Goal: Task Accomplishment & Management: Complete application form

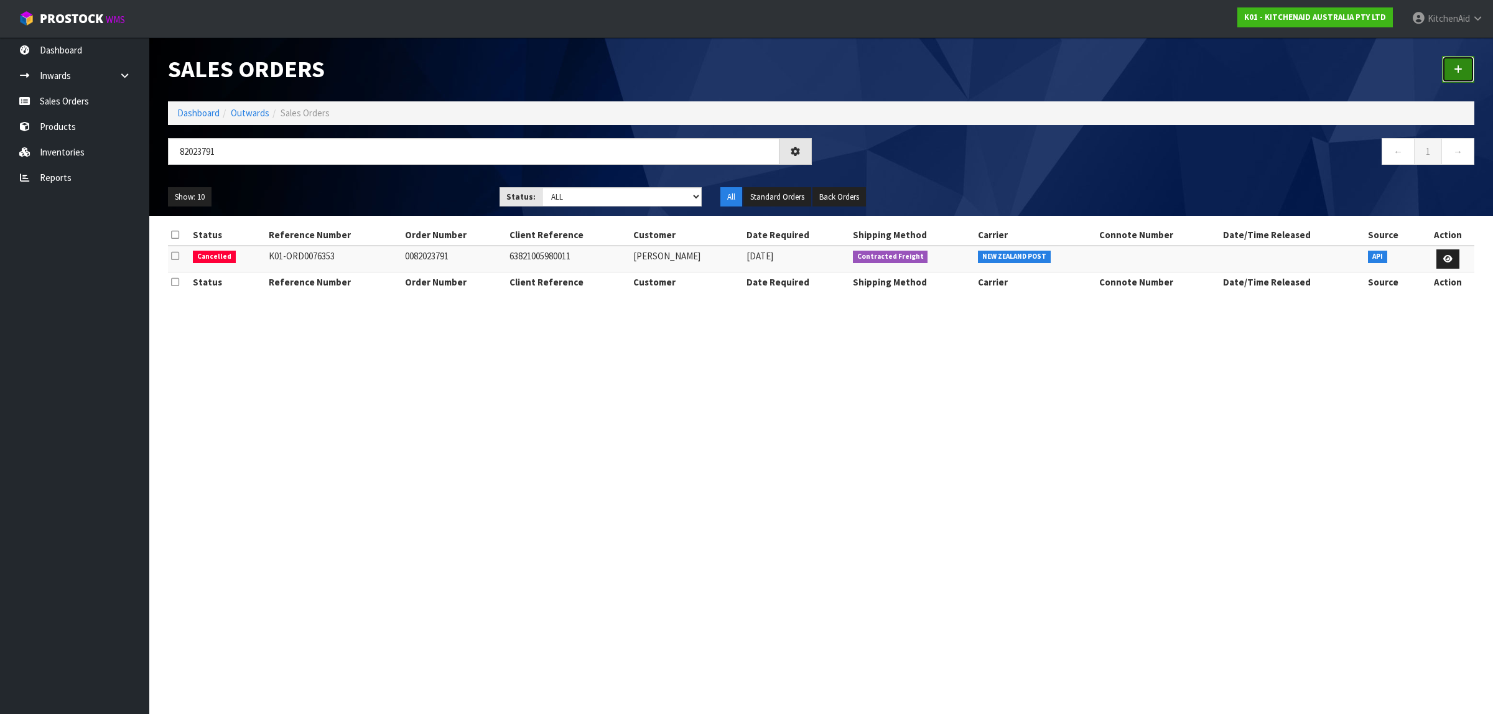
click at [1457, 69] on icon at bounding box center [1457, 69] width 9 height 9
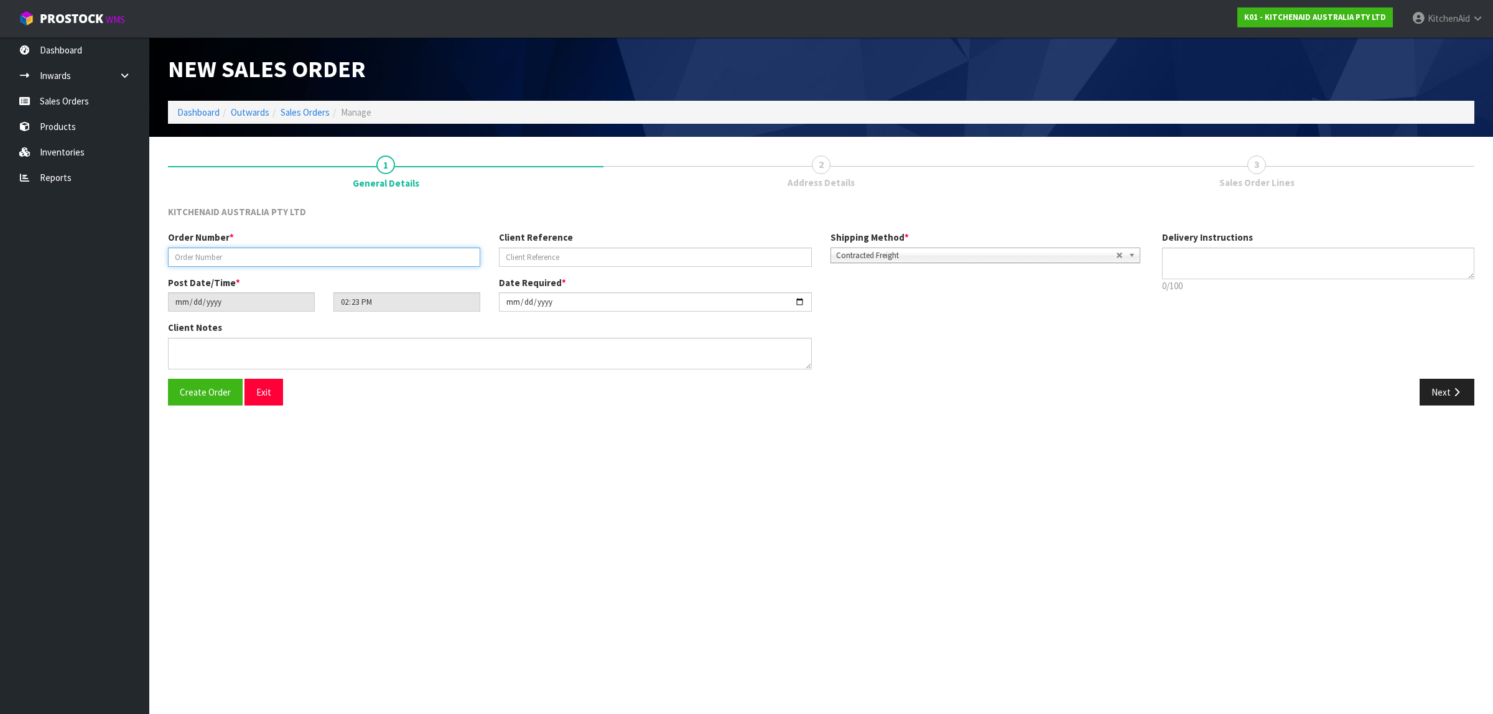
click at [300, 256] on input "text" at bounding box center [324, 257] width 312 height 19
paste input "0000011904"
type input "0000011904"
click at [657, 259] on input "text" at bounding box center [655, 257] width 312 height 19
paste input "KAAA-29667"
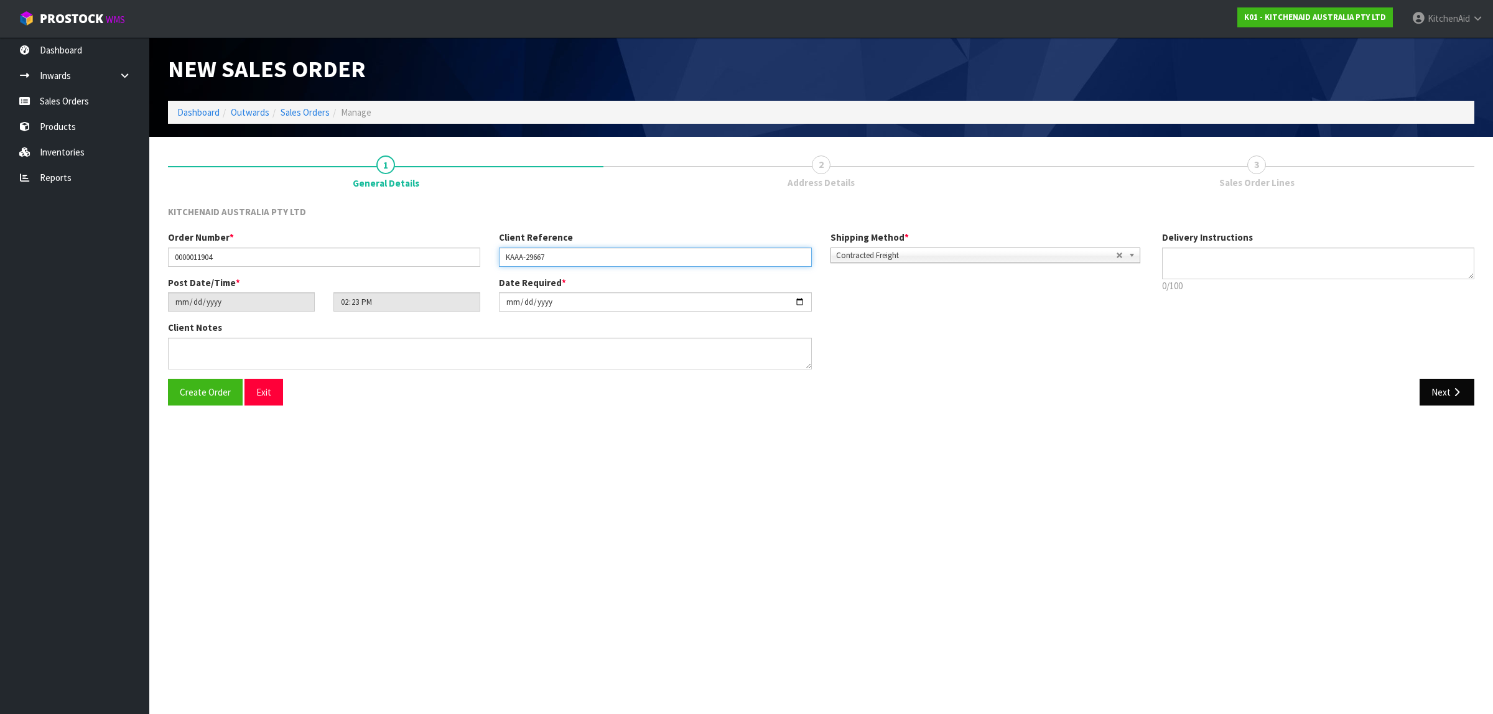
type input "KAAA-29667"
drag, startPoint x: 1450, startPoint y: 393, endPoint x: 1488, endPoint y: 365, distance: 47.1
click at [1449, 392] on button "Next" at bounding box center [1446, 392] width 55 height 27
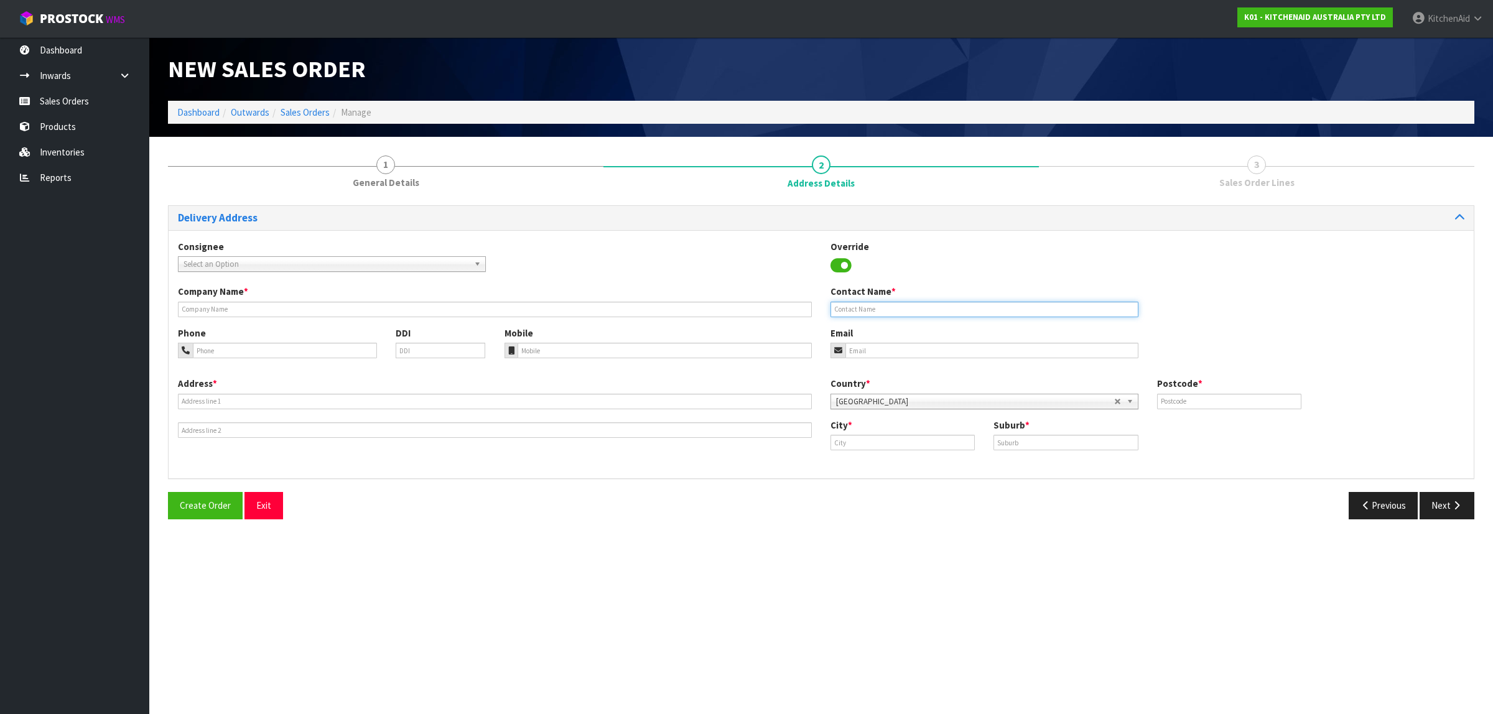
click at [925, 314] on input "text" at bounding box center [984, 310] width 308 height 16
paste input "[PERSON_NAME]"
type input "[PERSON_NAME]"
click at [935, 343] on input "email" at bounding box center [991, 351] width 293 height 16
paste input "[EMAIL_ADDRESS][DOMAIN_NAME]"
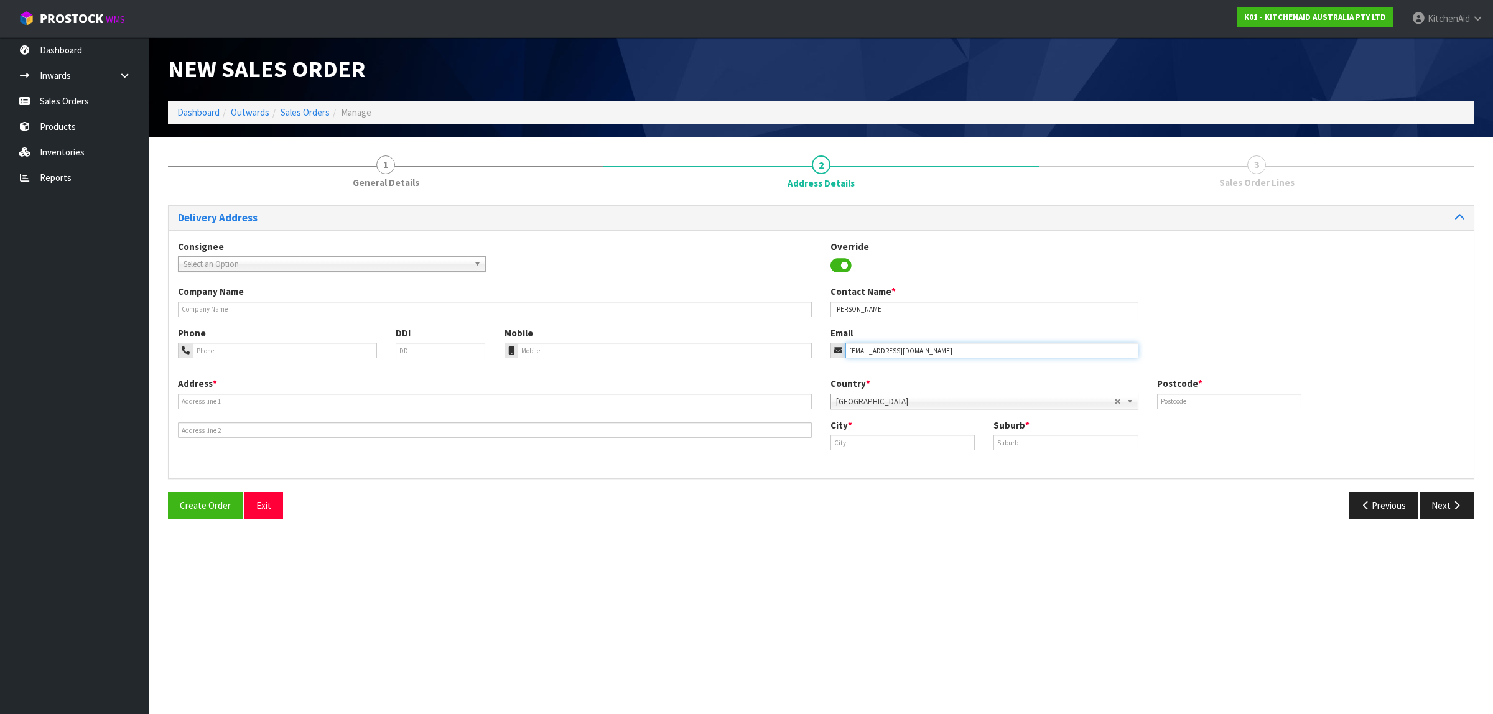
type input "[EMAIL_ADDRESS][DOMAIN_NAME]"
click at [252, 401] on input "text" at bounding box center [495, 402] width 634 height 16
paste input "[STREET_ADDRESS][PERSON_NAME] ŌPŌTIKI NZ : [GEOGRAPHIC_DATA] 3122"
drag, startPoint x: 394, startPoint y: 398, endPoint x: 387, endPoint y: 397, distance: 6.3
click at [387, 397] on input "[STREET_ADDRESS][PERSON_NAME] ŌPŌTIKI NZ : [GEOGRAPHIC_DATA] 3122" at bounding box center [495, 402] width 634 height 16
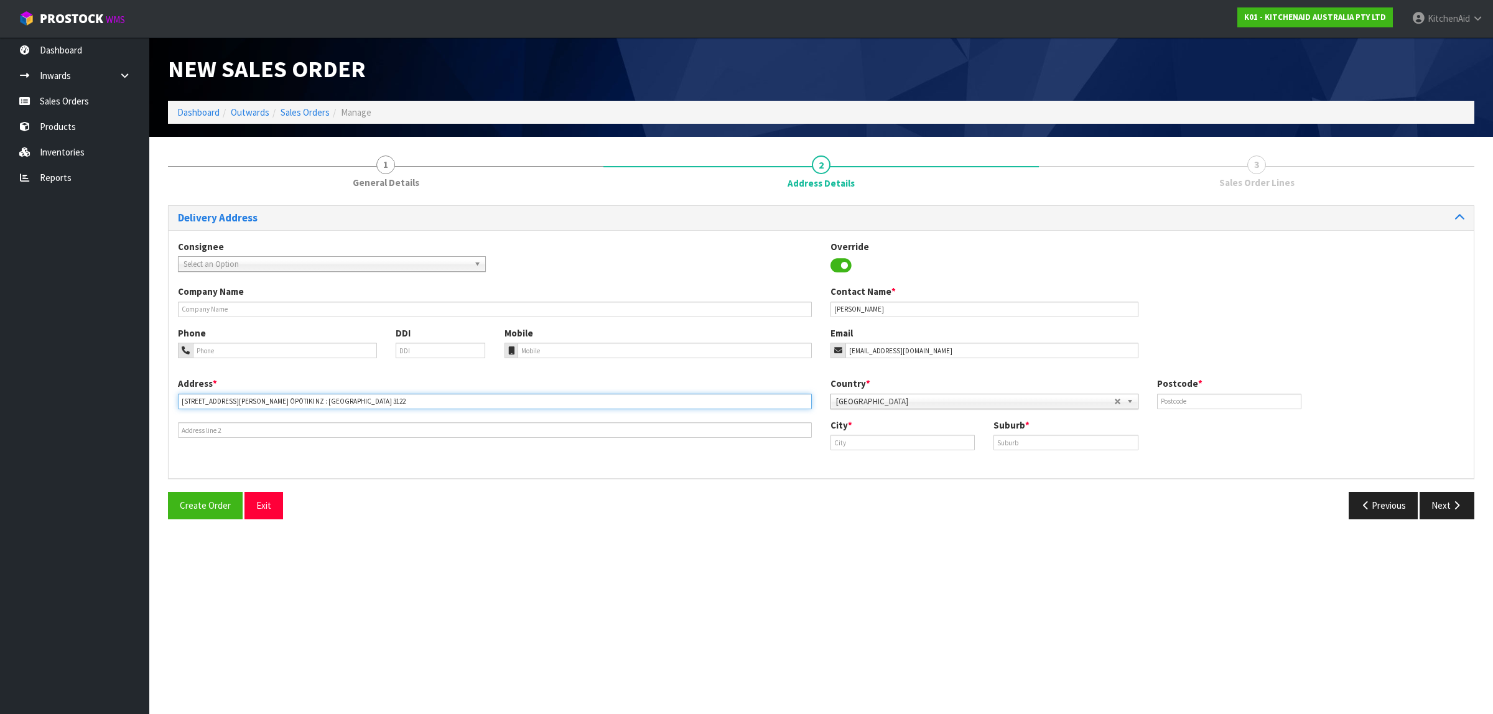
click at [387, 398] on input "[STREET_ADDRESS][PERSON_NAME] ŌPŌTIKI NZ : [GEOGRAPHIC_DATA] 3122" at bounding box center [495, 402] width 634 height 16
click at [289, 402] on input "[STREET_ADDRESS][PERSON_NAME] ŌPŌTIKI NZ : [GEOGRAPHIC_DATA]" at bounding box center [495, 402] width 634 height 16
click at [292, 402] on input "[STREET_ADDRESS][PERSON_NAME] ŌPŌTIKI NZ : [GEOGRAPHIC_DATA]" at bounding box center [495, 402] width 634 height 16
type input "[STREET_ADDRESS][PERSON_NAME] OPOTIKI, ŌPŌTIKI NZ : [GEOGRAPHIC_DATA]"
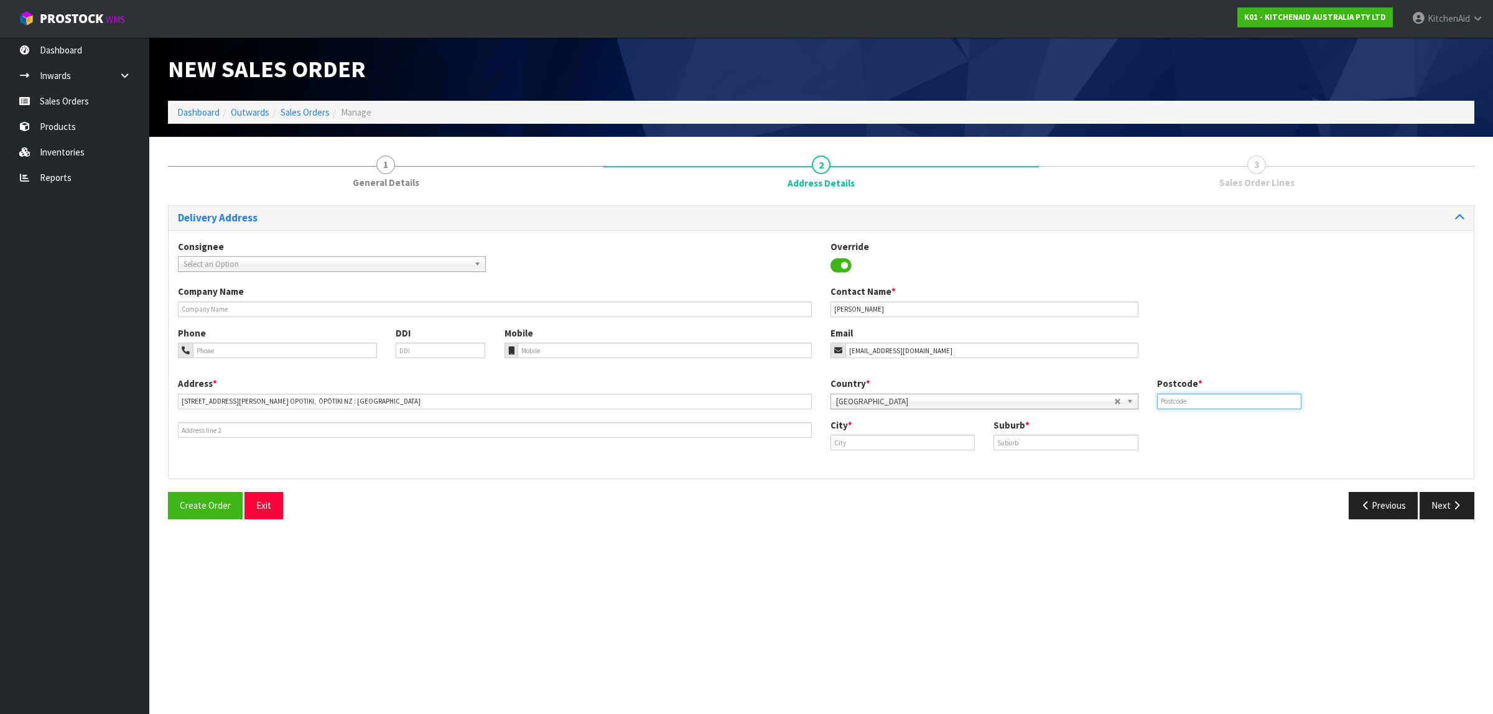
click at [1270, 395] on input "text" at bounding box center [1229, 402] width 144 height 16
paste input "3198"
type input "3198"
drag, startPoint x: 285, startPoint y: 401, endPoint x: 391, endPoint y: 400, distance: 105.7
click at [391, 400] on input "[STREET_ADDRESS][PERSON_NAME] OPOTIKI, ŌPŌTIKI NZ : [GEOGRAPHIC_DATA]" at bounding box center [495, 402] width 634 height 16
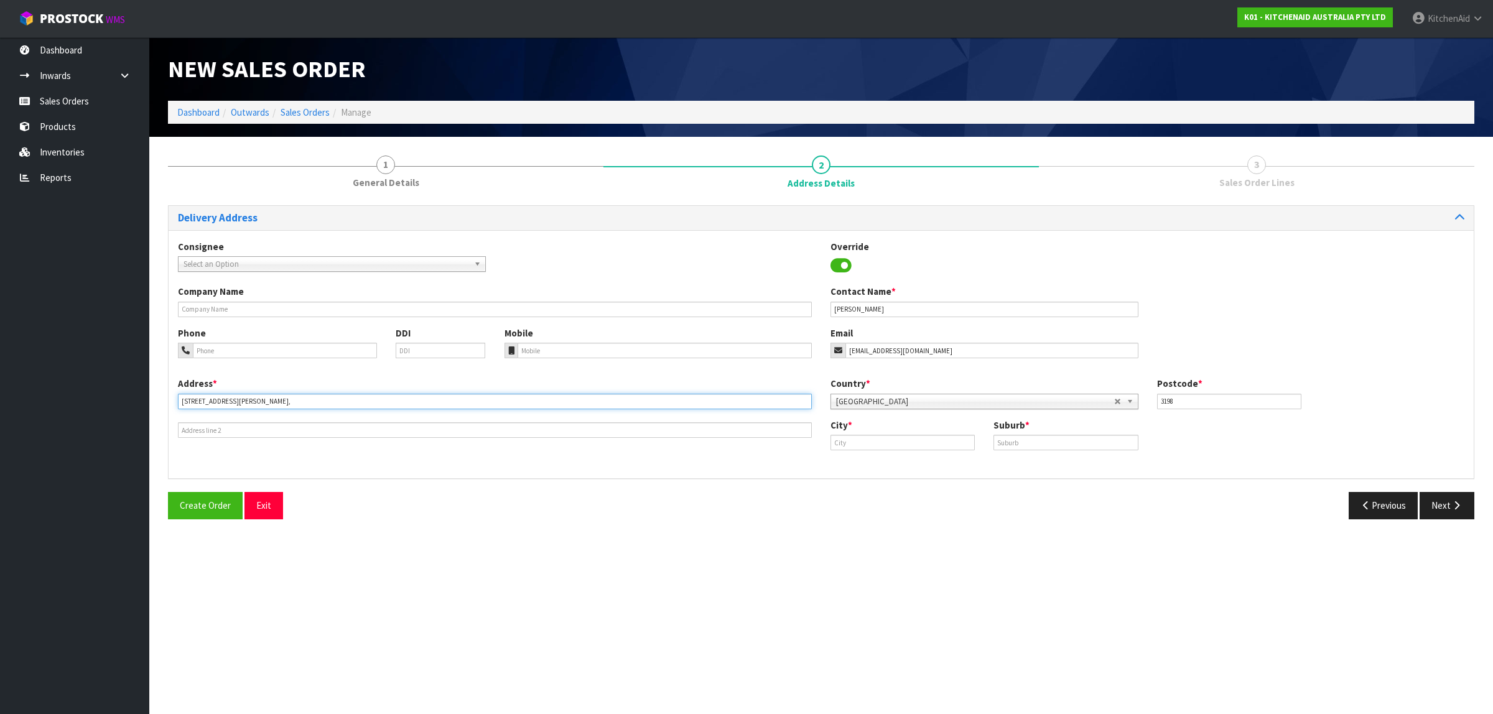
type input "[STREET_ADDRESS][PERSON_NAME],"
click at [861, 442] on input "text" at bounding box center [902, 443] width 144 height 16
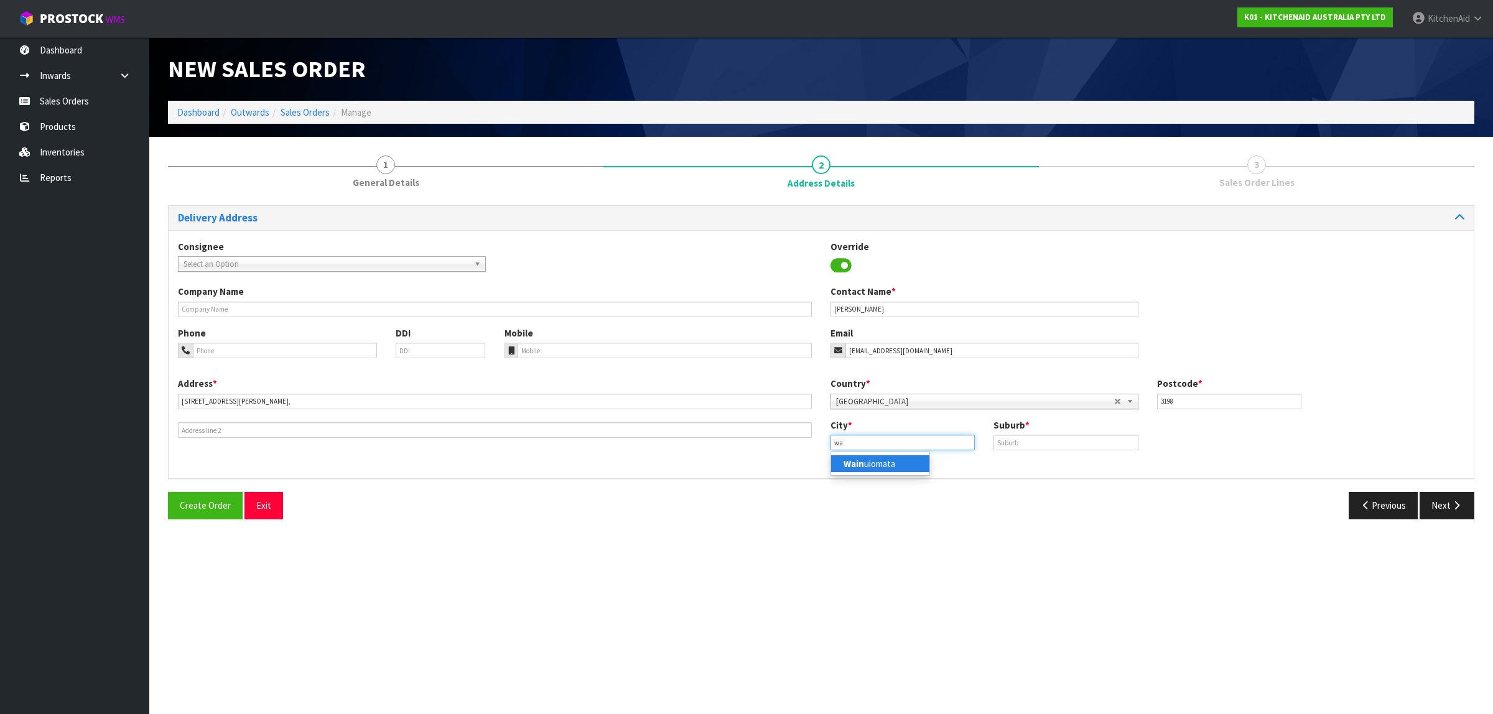
type input "w"
click at [869, 461] on link "Op otiki" at bounding box center [880, 463] width 98 height 17
type input "Opotiki"
drag, startPoint x: 256, startPoint y: 400, endPoint x: 290, endPoint y: 391, distance: 35.5
click at [290, 391] on div "Address * [STREET_ADDRESS][PERSON_NAME]," at bounding box center [495, 407] width 652 height 61
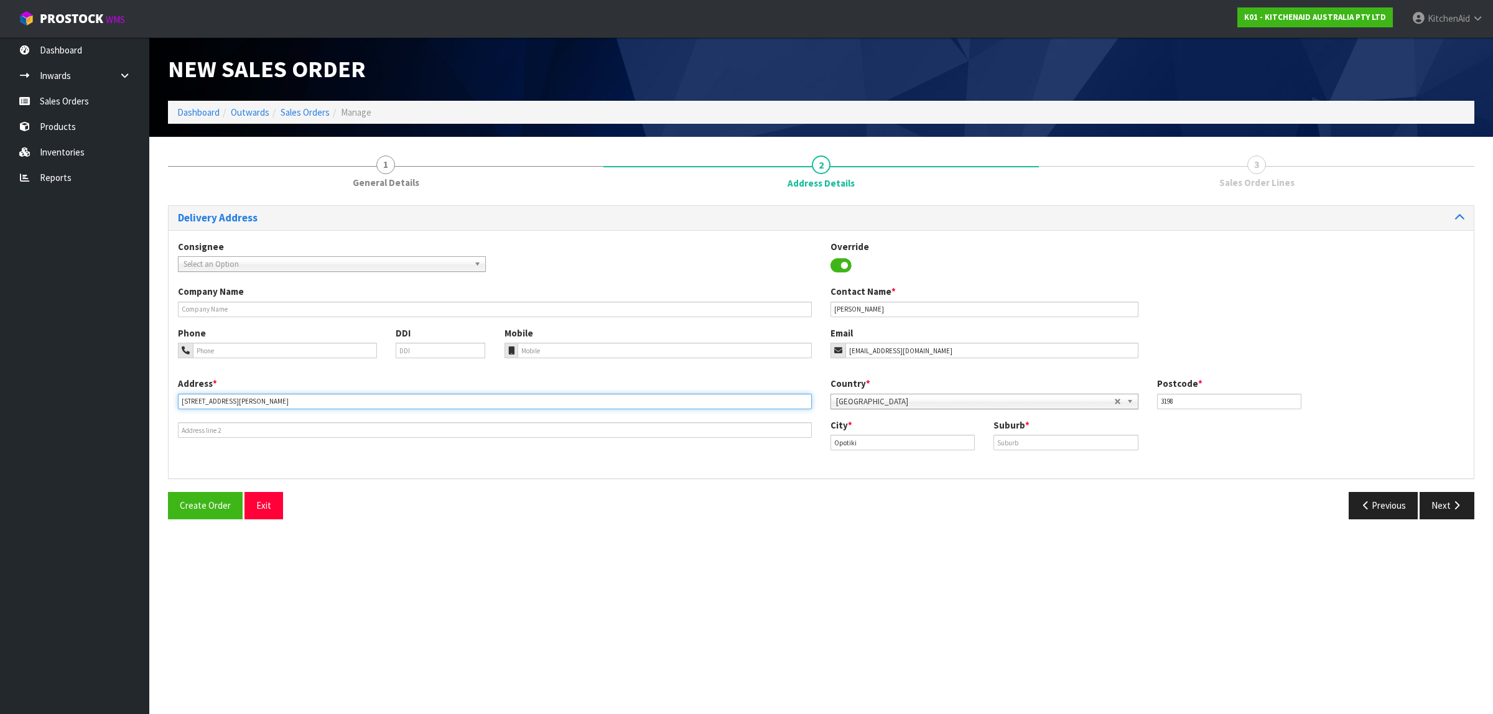
type input "[STREET_ADDRESS][PERSON_NAME]"
click at [1081, 442] on input "text" at bounding box center [1065, 443] width 144 height 16
type input "WAINUI"
click at [1429, 504] on button "Next" at bounding box center [1446, 505] width 55 height 27
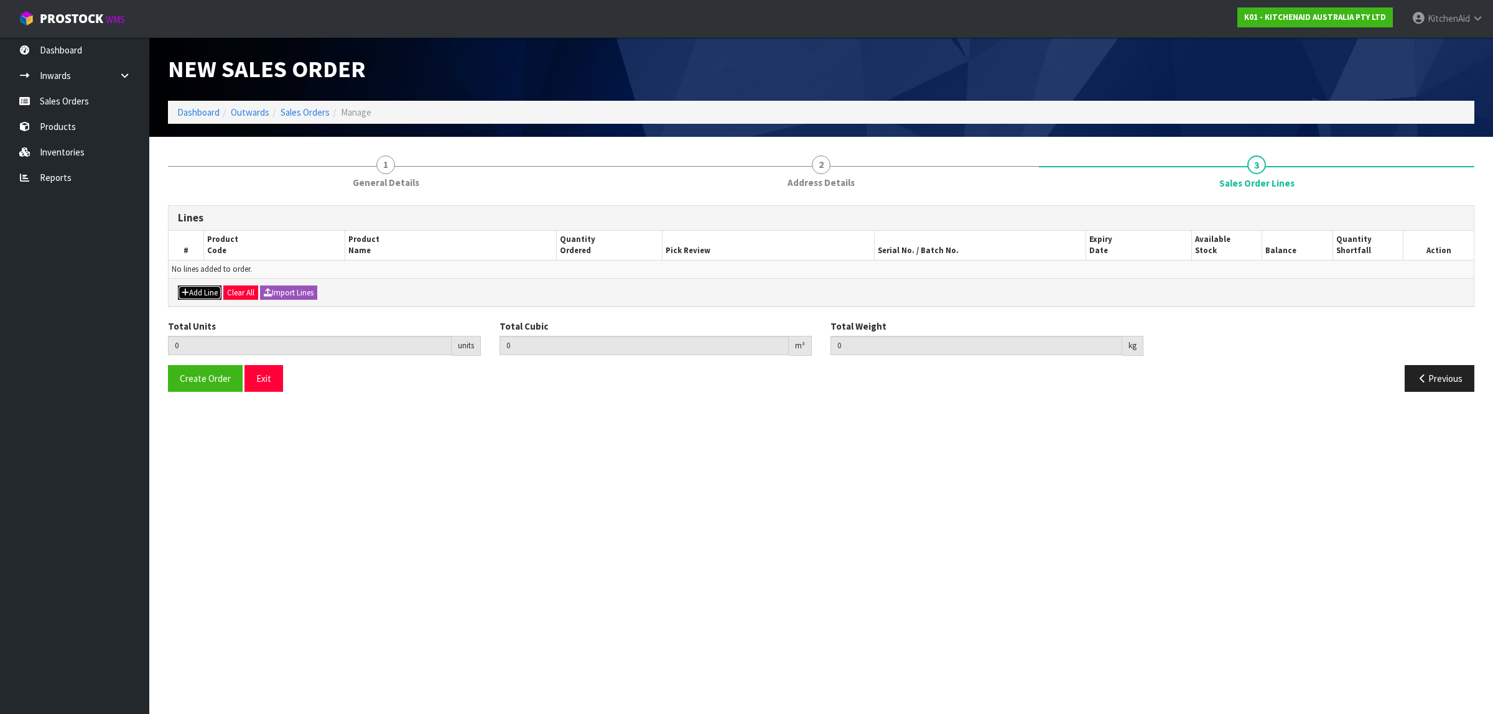
drag, startPoint x: 209, startPoint y: 290, endPoint x: 225, endPoint y: 288, distance: 16.4
click at [210, 289] on button "Add Line" at bounding box center [200, 292] width 44 height 15
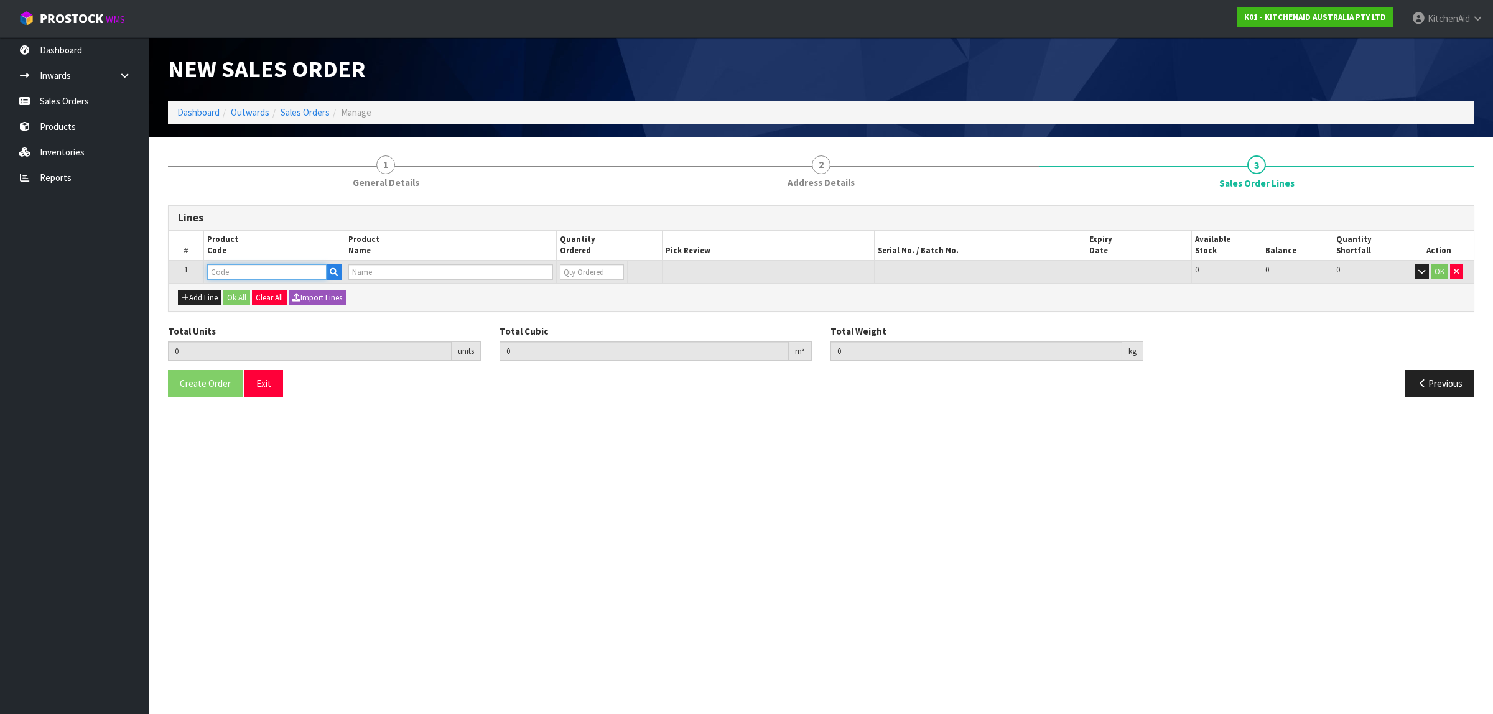
click at [254, 272] on input "text" at bounding box center [266, 272] width 119 height 16
paste input "5KSM180WSAEG"
type input "5KSM180WSAEG"
type input "0.000000"
type input "0.000"
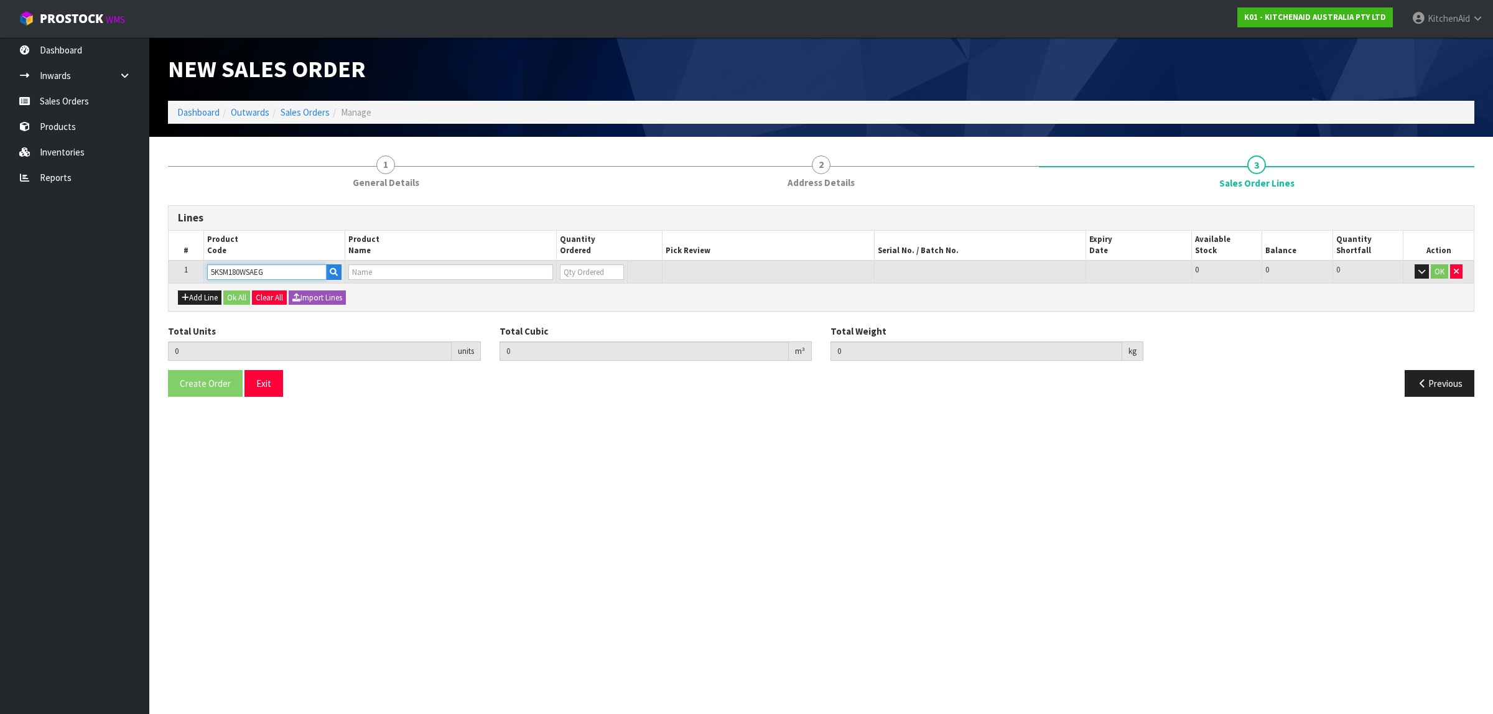
type input "KSM180 TH DESIGN MIXER EVERGREEN"
type input "0"
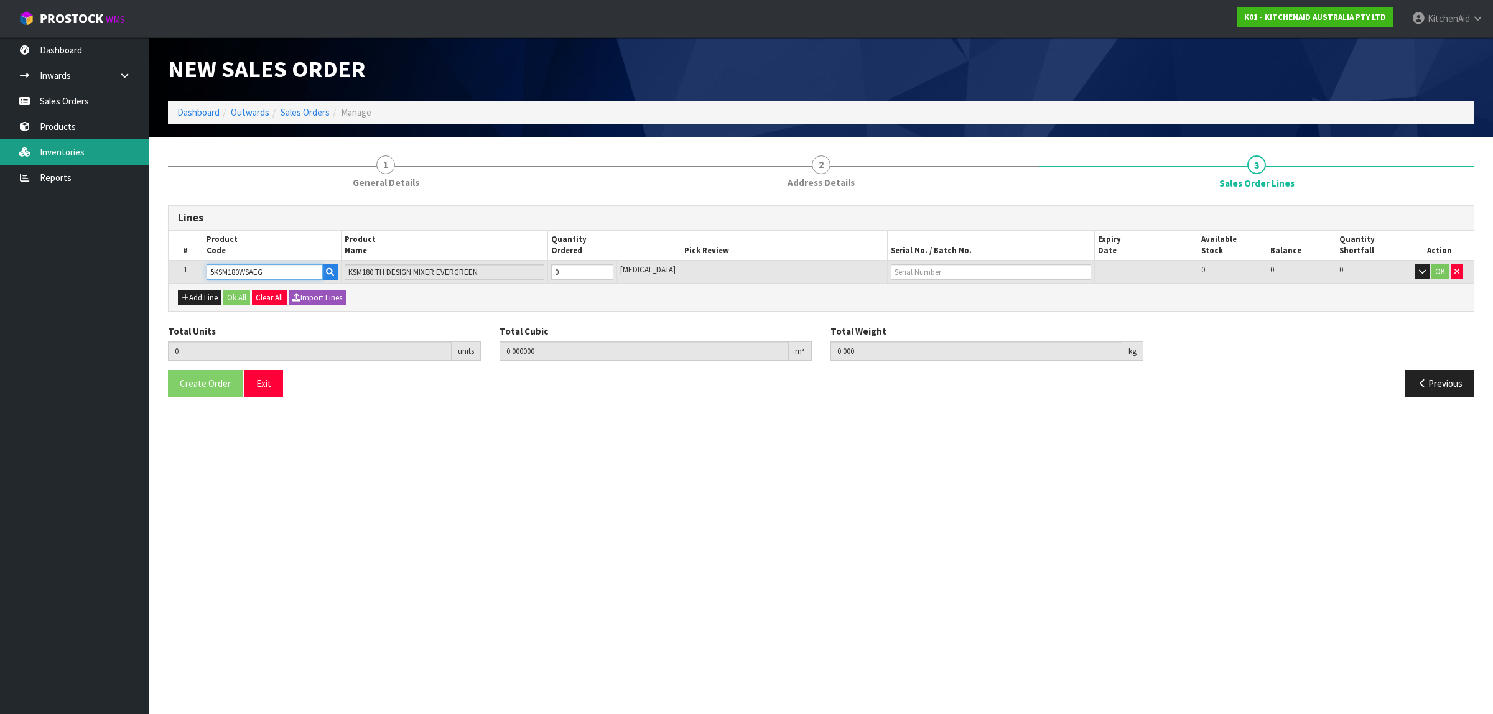
type input "5KSM180WSAEG"
